Goal: Task Accomplishment & Management: Use online tool/utility

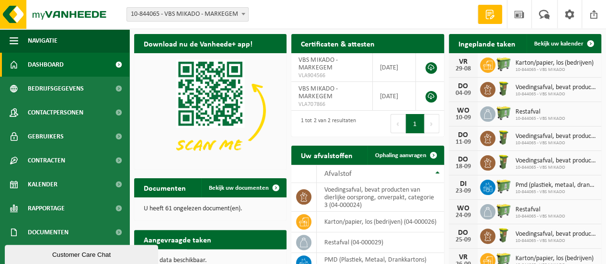
click at [243, 13] on b at bounding box center [243, 14] width 4 height 2
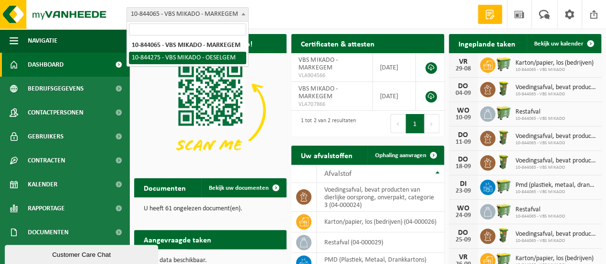
select select "128464"
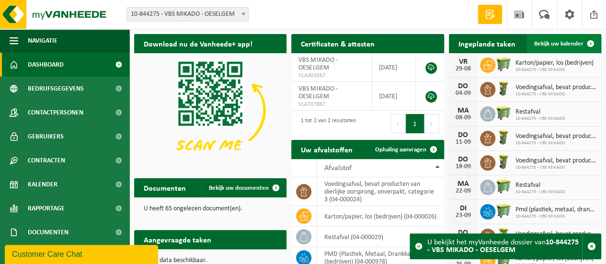
click at [592, 43] on span at bounding box center [590, 43] width 19 height 19
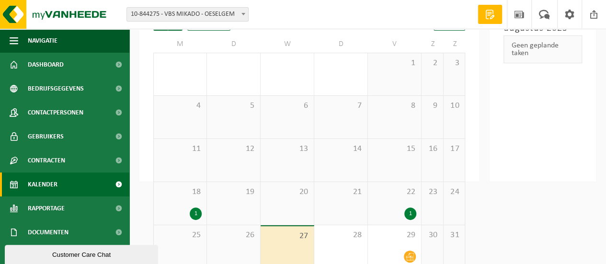
scroll to position [91, 0]
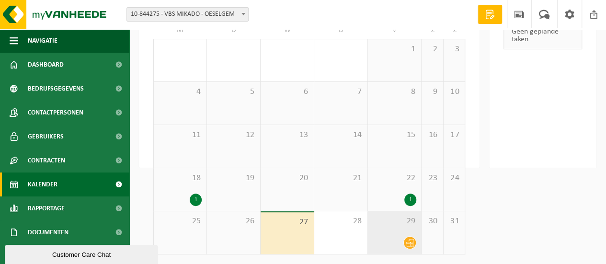
click at [381, 225] on span "29" at bounding box center [395, 221] width 44 height 11
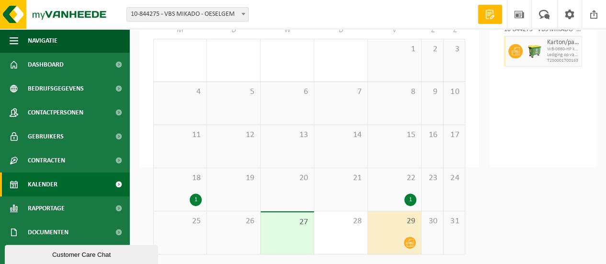
scroll to position [0, 0]
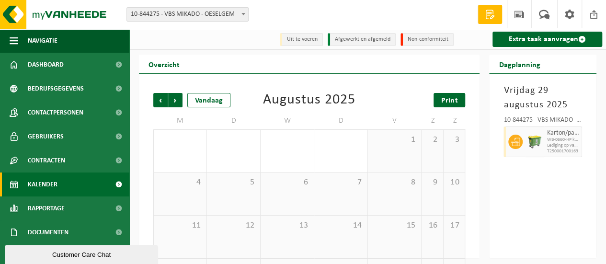
click at [453, 99] on span "Print" at bounding box center [449, 101] width 16 height 8
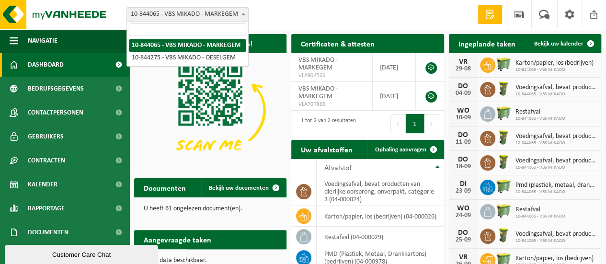
click at [244, 15] on span at bounding box center [244, 14] width 10 height 12
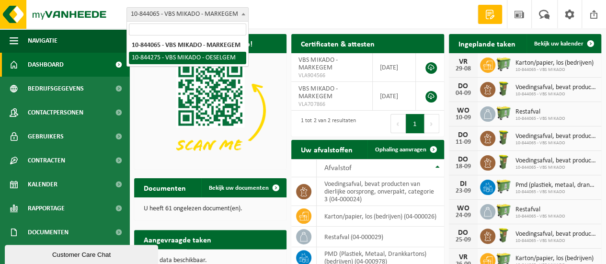
select select "128464"
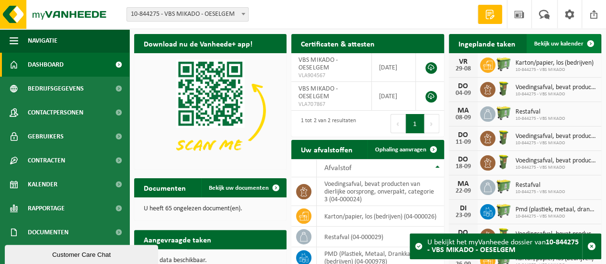
click at [590, 44] on span at bounding box center [590, 43] width 19 height 19
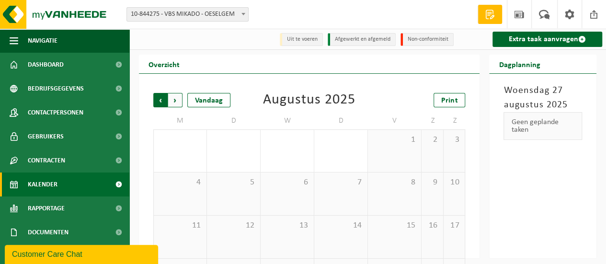
click at [175, 99] on span "Volgende" at bounding box center [175, 100] width 14 height 14
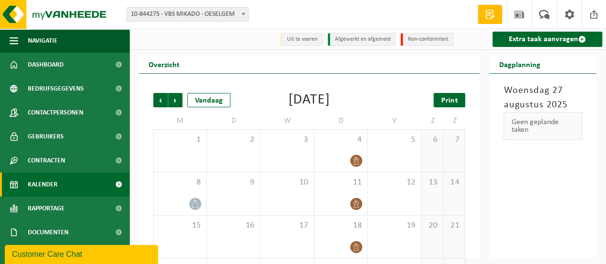
click at [452, 102] on span "Print" at bounding box center [449, 101] width 16 height 8
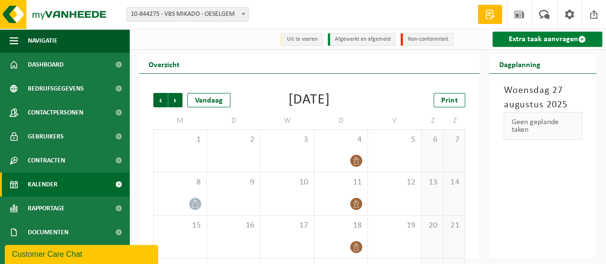
click at [538, 39] on link "Extra taak aanvragen" at bounding box center [547, 39] width 110 height 15
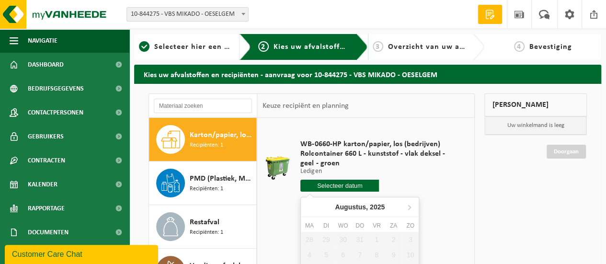
click at [346, 189] on input "text" at bounding box center [339, 186] width 79 height 12
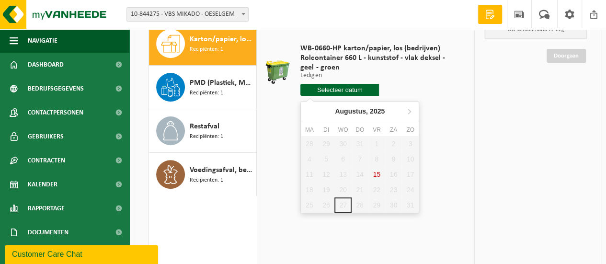
scroll to position [144, 0]
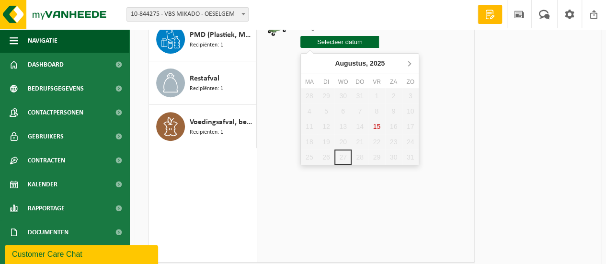
click at [409, 65] on icon at bounding box center [408, 63] width 15 height 15
click at [379, 97] on div "5" at bounding box center [376, 95] width 17 height 15
type input "Van [DATE]"
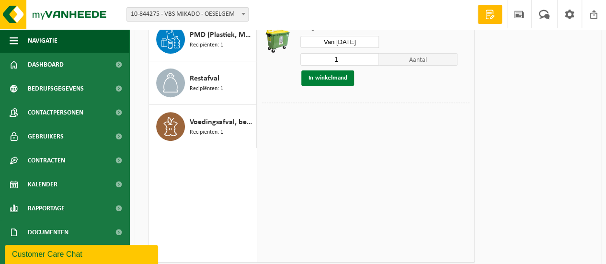
click at [341, 76] on button "In winkelmand" at bounding box center [327, 77] width 53 height 15
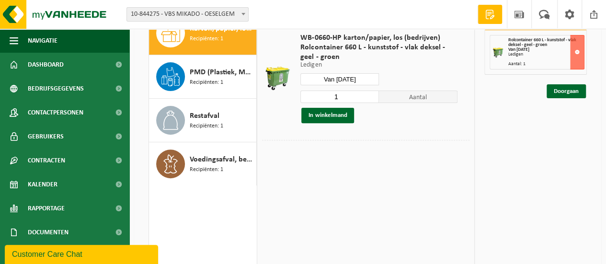
scroll to position [48, 0]
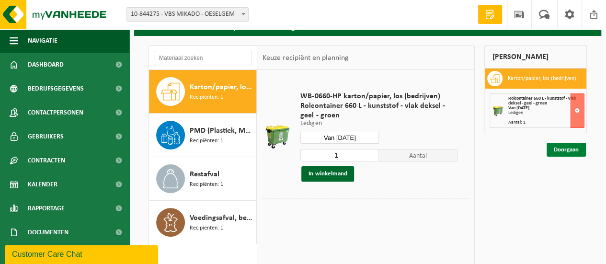
click at [572, 148] on link "Doorgaan" at bounding box center [566, 150] width 39 height 14
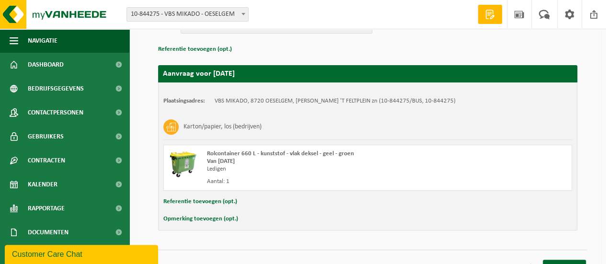
scroll to position [146, 0]
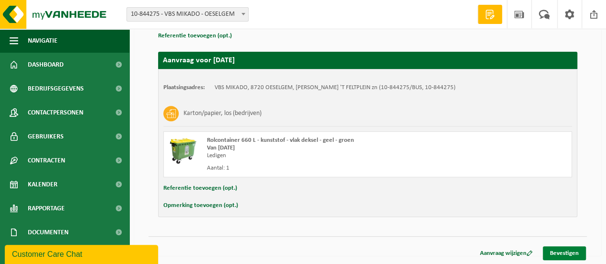
click at [556, 250] on link "Bevestigen" at bounding box center [564, 253] width 43 height 14
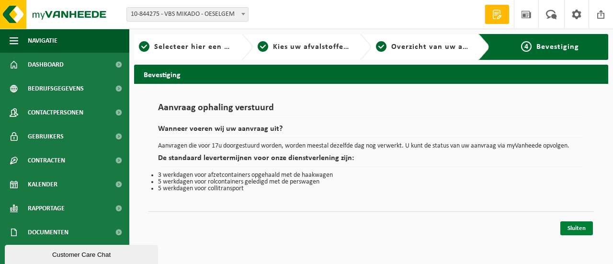
click at [579, 225] on link "Sluiten" at bounding box center [577, 228] width 33 height 14
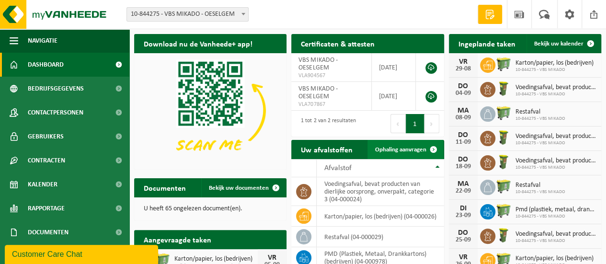
click at [433, 148] on span at bounding box center [433, 149] width 19 height 19
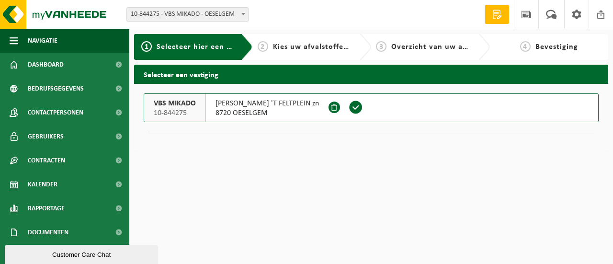
click at [327, 49] on span "Kies uw afvalstoffen en recipiënten" at bounding box center [339, 47] width 132 height 8
click at [349, 107] on span at bounding box center [356, 107] width 14 height 14
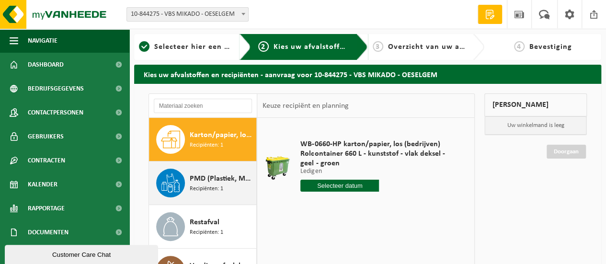
click at [178, 185] on icon at bounding box center [177, 187] width 6 height 11
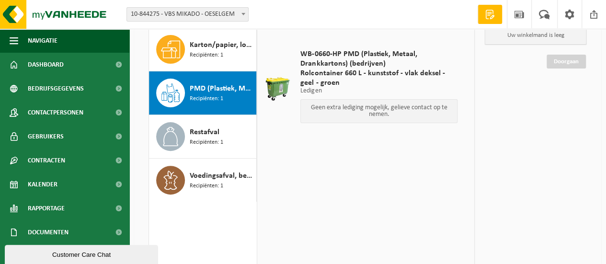
scroll to position [48, 0]
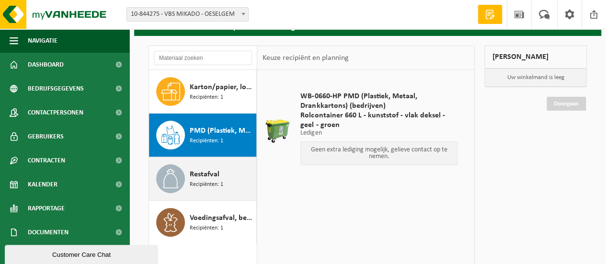
click at [173, 183] on icon at bounding box center [170, 178] width 19 height 19
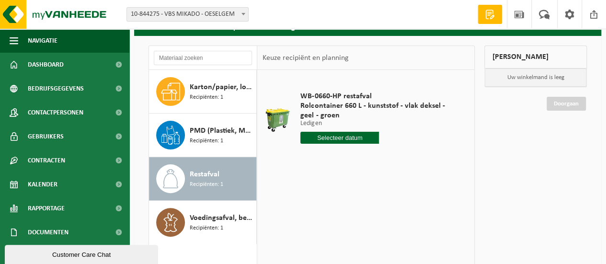
click at [343, 137] on input "text" at bounding box center [339, 138] width 79 height 12
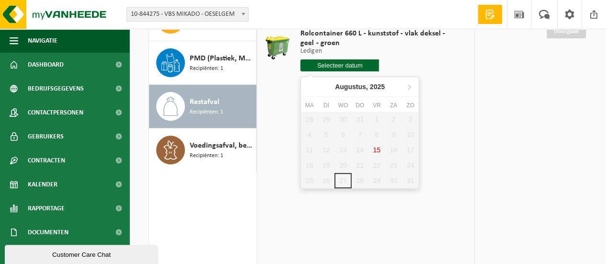
scroll to position [144, 0]
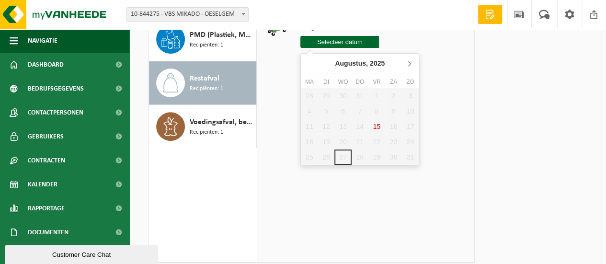
click at [410, 64] on icon at bounding box center [409, 63] width 2 height 5
click at [309, 95] on div "1" at bounding box center [309, 95] width 17 height 15
type input "Van 2025-09-01"
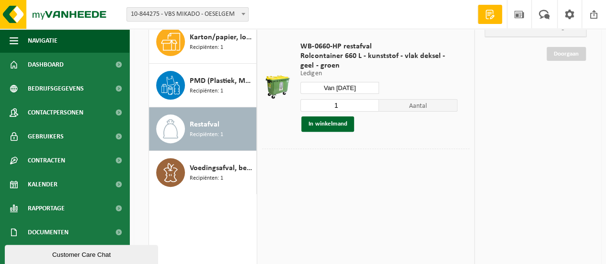
scroll to position [48, 0]
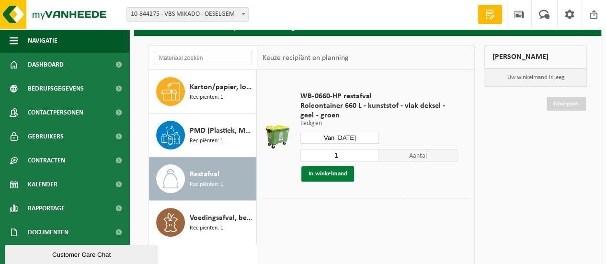
click at [332, 171] on button "In winkelmand" at bounding box center [327, 173] width 53 height 15
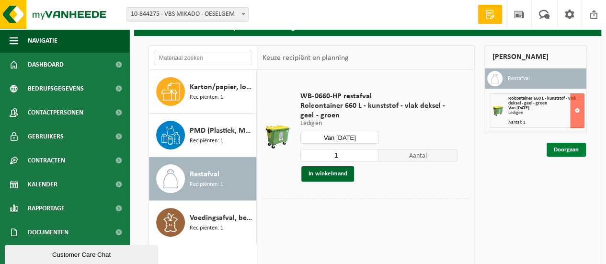
click at [566, 150] on link "Doorgaan" at bounding box center [566, 150] width 39 height 14
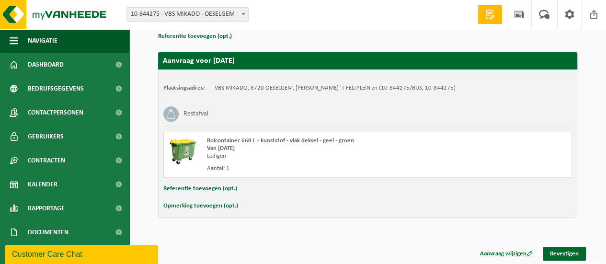
scroll to position [146, 0]
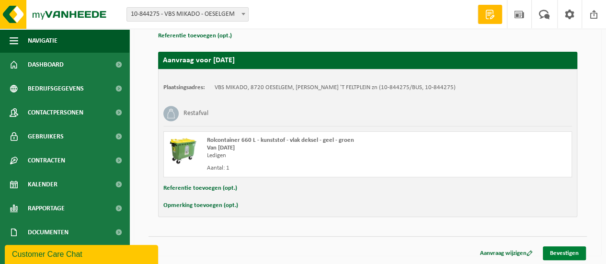
click at [569, 250] on link "Bevestigen" at bounding box center [564, 253] width 43 height 14
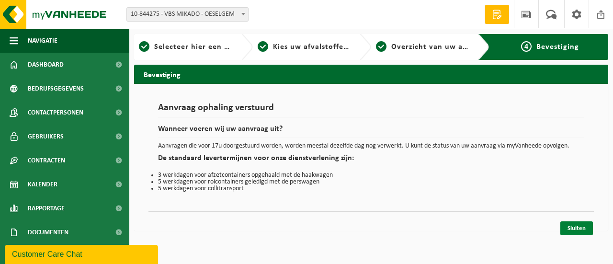
click at [575, 228] on link "Sluiten" at bounding box center [577, 228] width 33 height 14
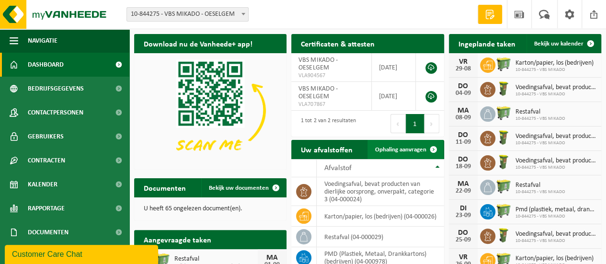
click at [408, 147] on span "Ophaling aanvragen" at bounding box center [400, 150] width 51 height 6
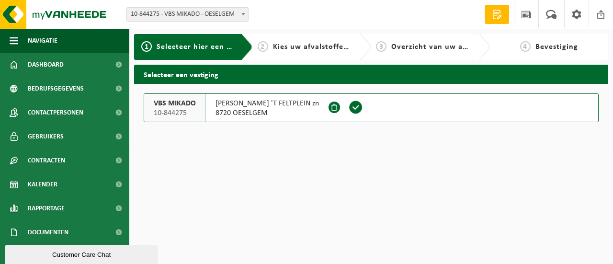
click at [324, 53] on div "2 Kies uw afvalstoffen en recipiënten" at bounding box center [312, 47] width 119 height 26
click at [349, 108] on span at bounding box center [356, 107] width 14 height 14
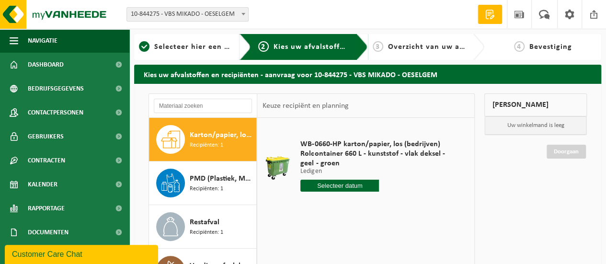
click at [239, 137] on span "Karton/papier, los (bedrijven)" at bounding box center [222, 134] width 64 height 11
click at [355, 184] on input "text" at bounding box center [339, 186] width 79 height 12
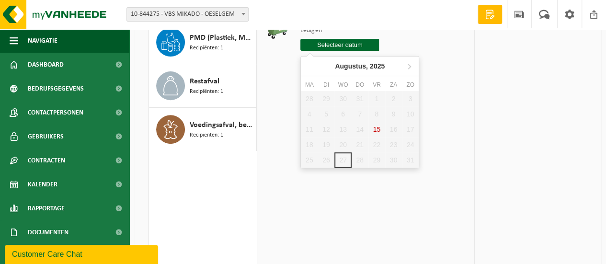
scroll to position [144, 0]
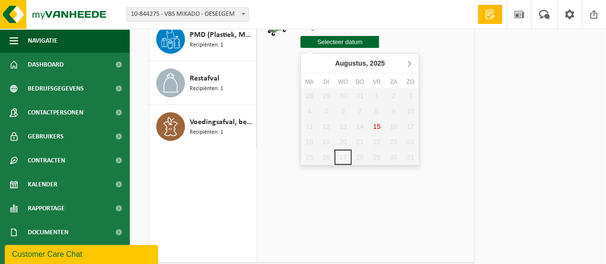
click at [408, 65] on icon at bounding box center [408, 63] width 15 height 15
click at [378, 111] on div "12" at bounding box center [376, 110] width 17 height 15
type input "Van 2025-09-12"
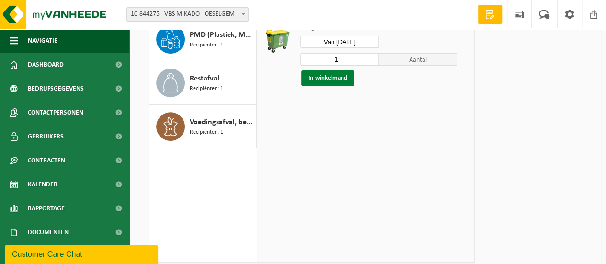
click at [335, 74] on button "In winkelmand" at bounding box center [327, 77] width 53 height 15
click at [578, 56] on link "Doorgaan" at bounding box center [566, 54] width 39 height 14
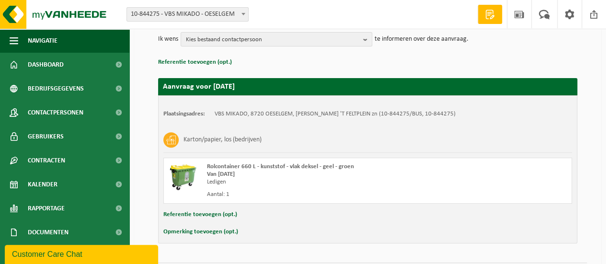
scroll to position [146, 0]
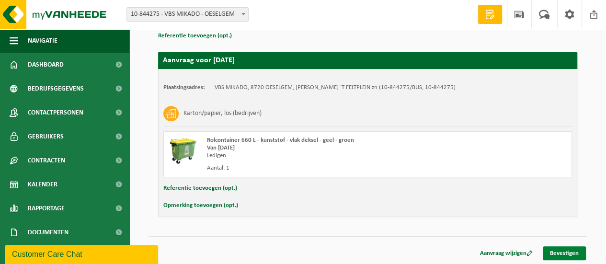
click at [561, 252] on link "Bevestigen" at bounding box center [564, 253] width 43 height 14
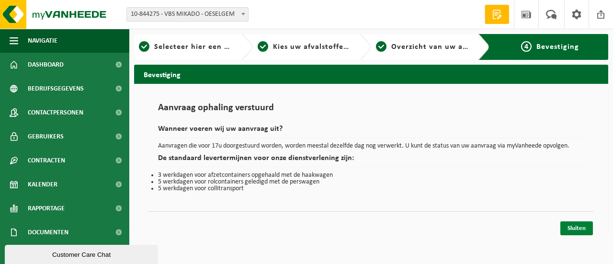
click at [583, 231] on link "Sluiten" at bounding box center [577, 228] width 33 height 14
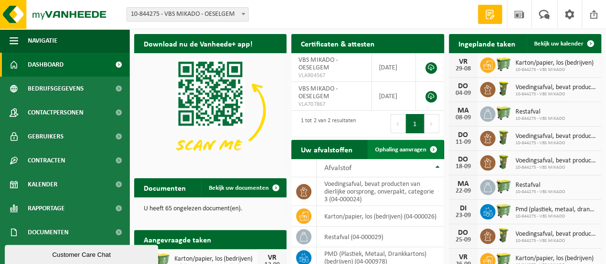
click at [404, 151] on span "Ophaling aanvragen" at bounding box center [400, 150] width 51 height 6
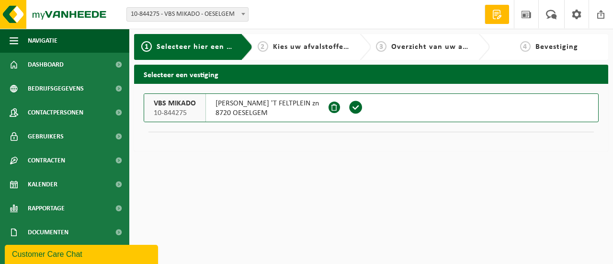
click at [349, 107] on span at bounding box center [356, 107] width 14 height 14
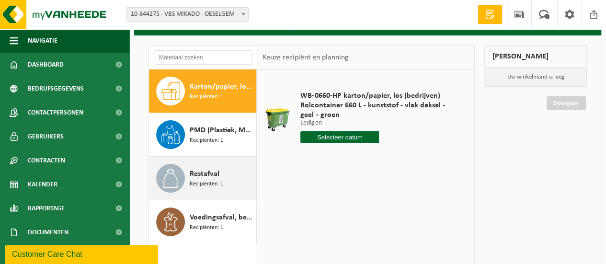
scroll to position [96, 0]
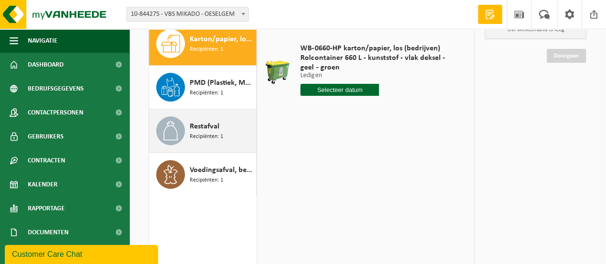
click at [213, 132] on span "Recipiënten: 1" at bounding box center [207, 136] width 34 height 9
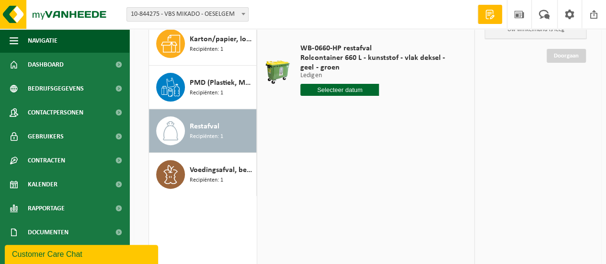
click at [344, 90] on input "text" at bounding box center [339, 90] width 79 height 12
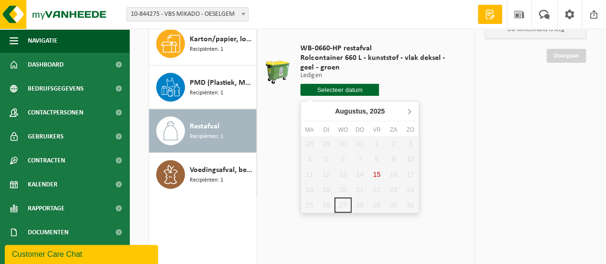
click at [410, 113] on icon at bounding box center [408, 110] width 15 height 15
click at [310, 174] on div "15" at bounding box center [309, 174] width 17 height 15
type input "Van 2025-09-15"
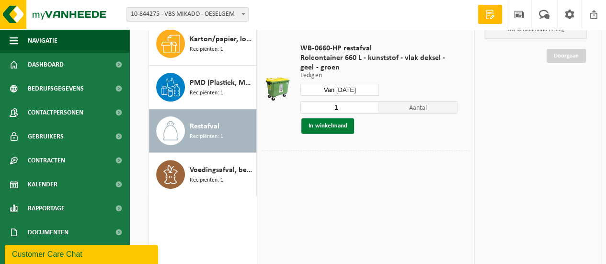
click at [331, 128] on button "In winkelmand" at bounding box center [327, 125] width 53 height 15
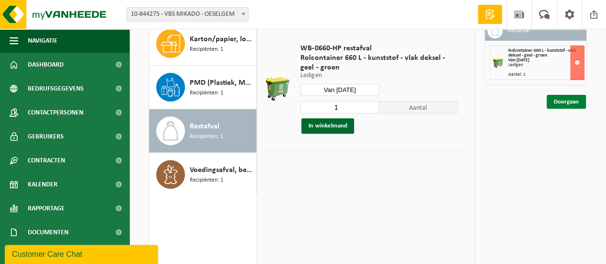
click at [574, 101] on link "Doorgaan" at bounding box center [566, 102] width 39 height 14
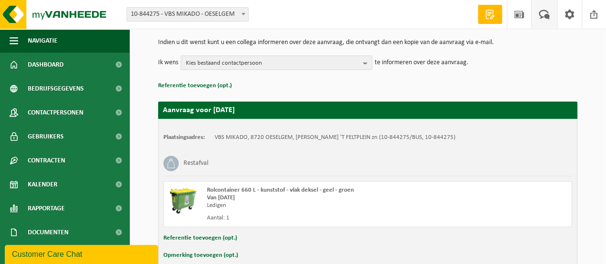
scroll to position [144, 0]
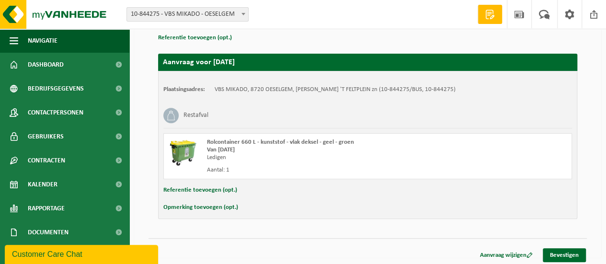
drag, startPoint x: 565, startPoint y: 253, endPoint x: 530, endPoint y: 235, distance: 38.8
click at [565, 252] on link "Bevestigen" at bounding box center [564, 255] width 43 height 14
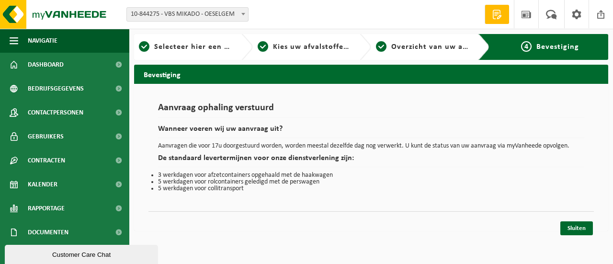
drag, startPoint x: 573, startPoint y: 227, endPoint x: 567, endPoint y: 202, distance: 25.1
click at [573, 226] on link "Sluiten" at bounding box center [577, 228] width 33 height 14
